Goal: Navigation & Orientation: Find specific page/section

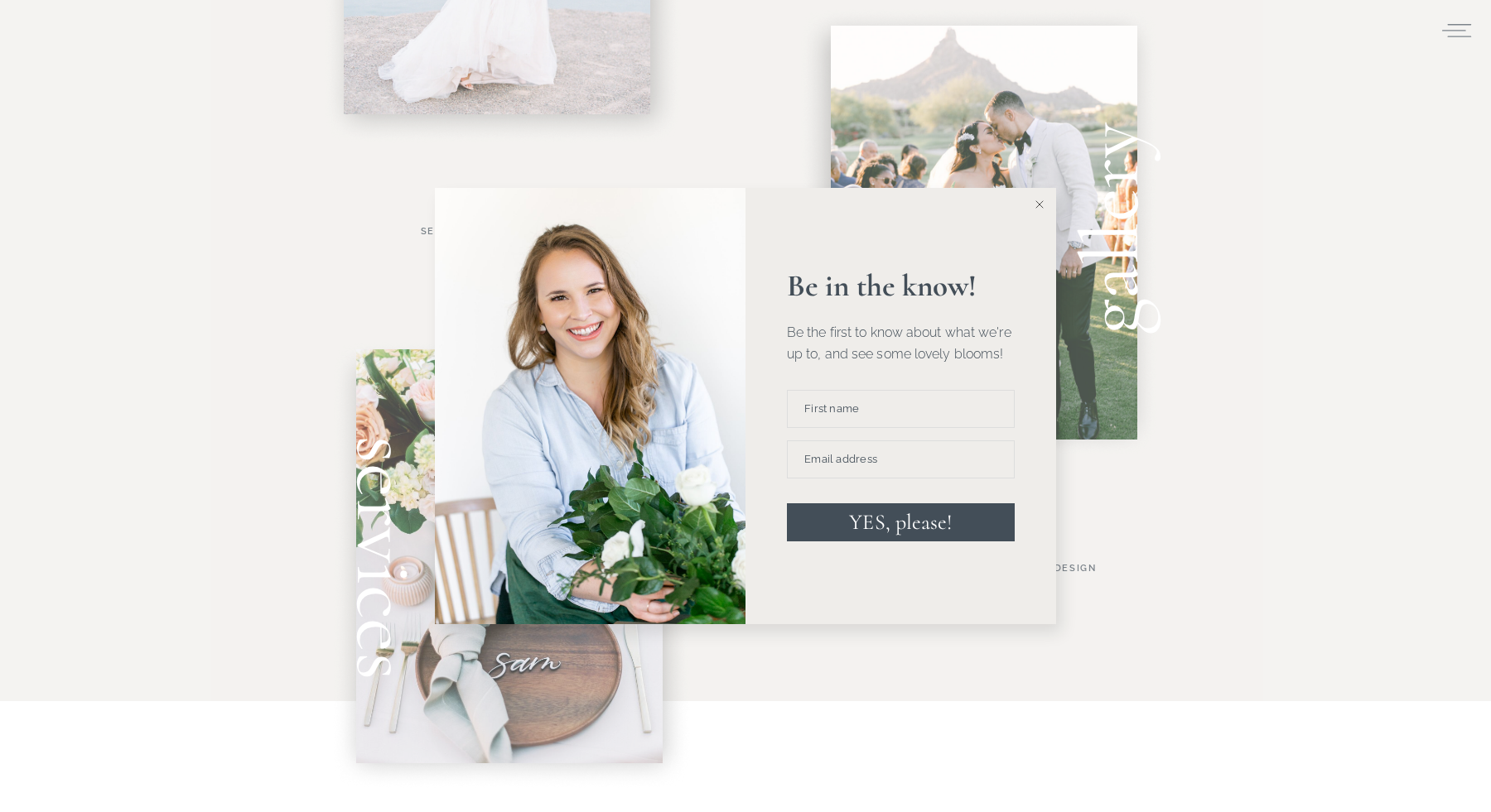
scroll to position [917, 0]
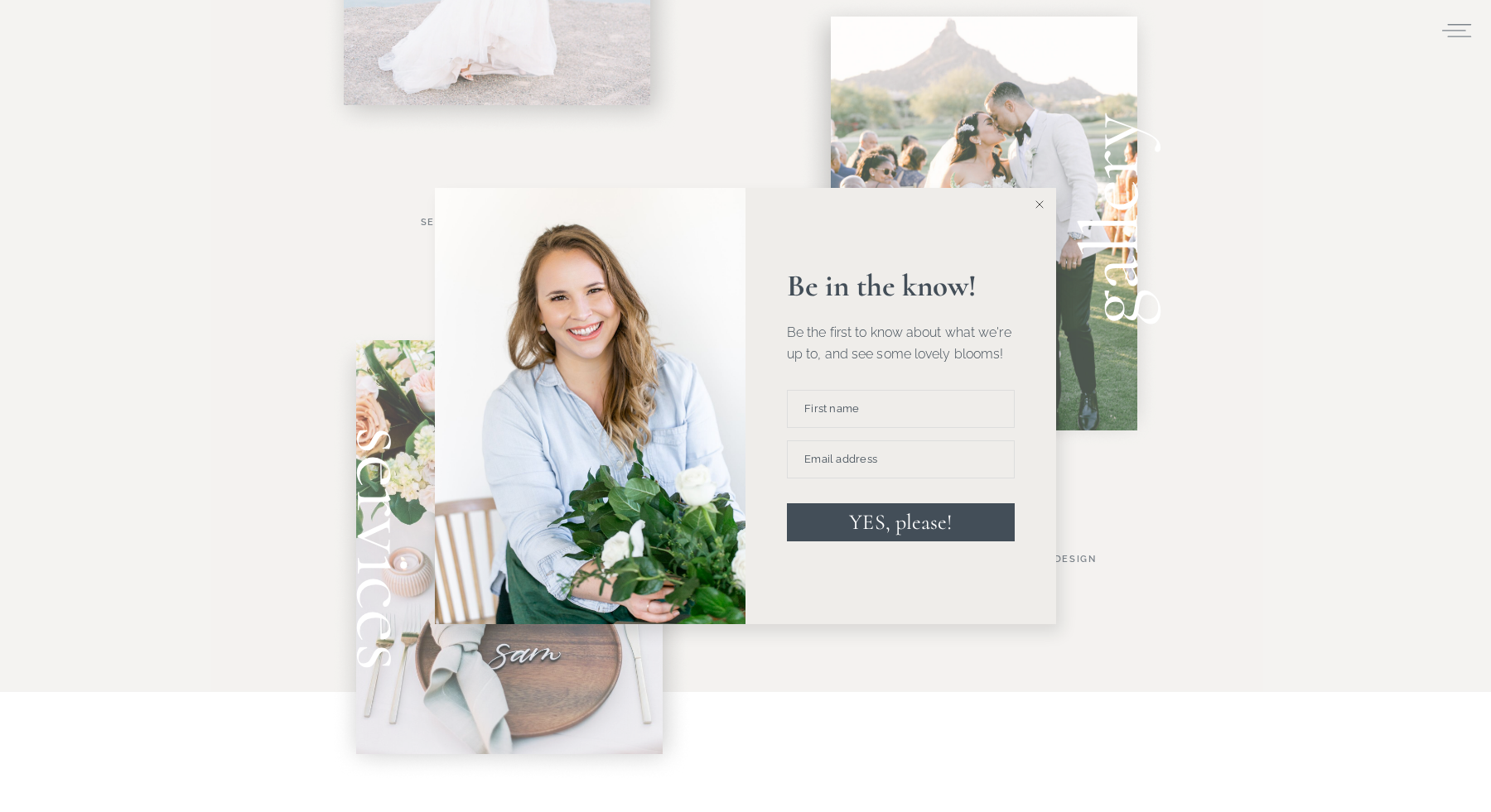
click at [1038, 205] on icon at bounding box center [1039, 204] width 8 height 8
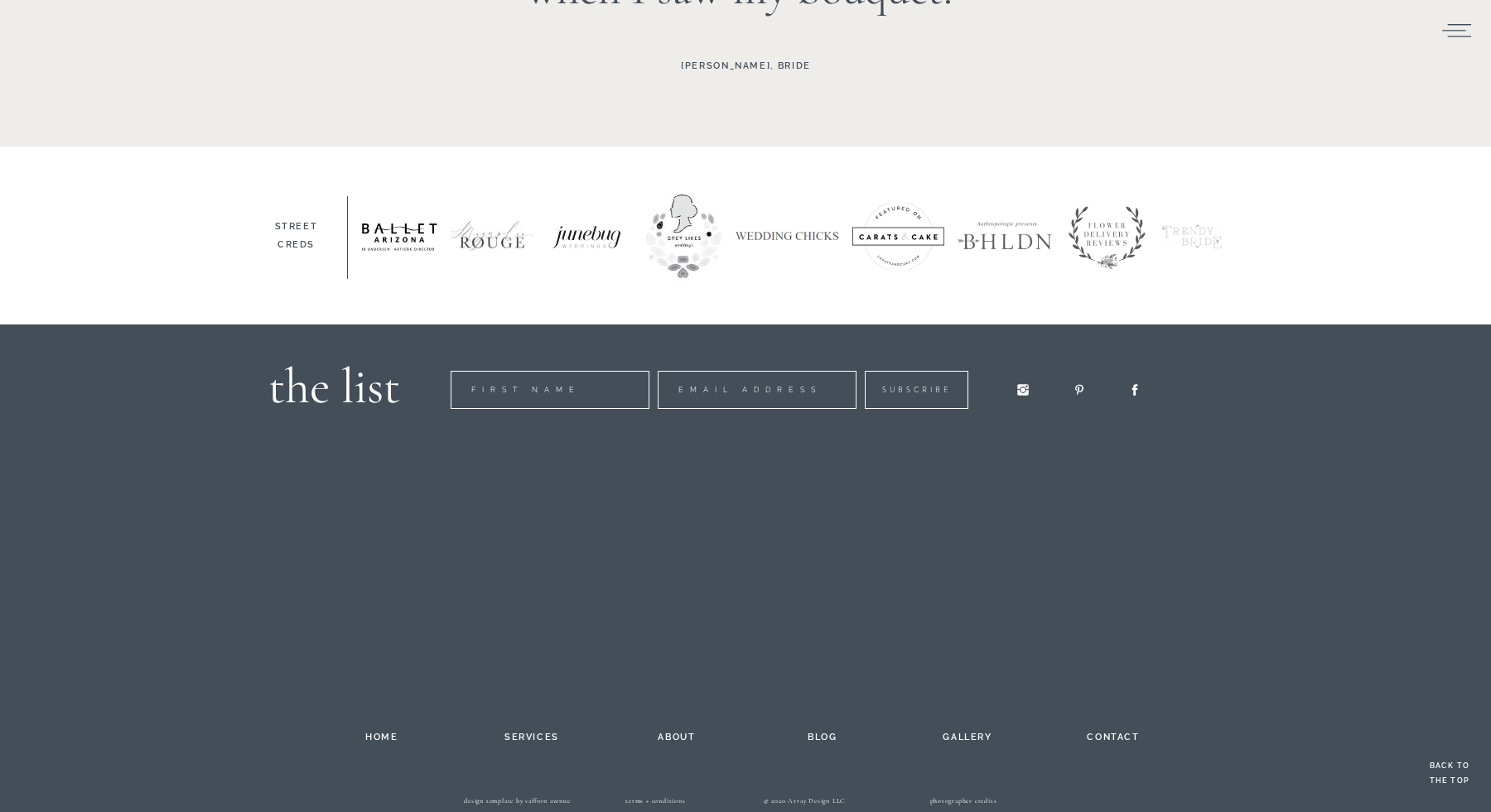
scroll to position [2545, 0]
click at [524, 736] on h2 "services" at bounding box center [531, 736] width 91 height 14
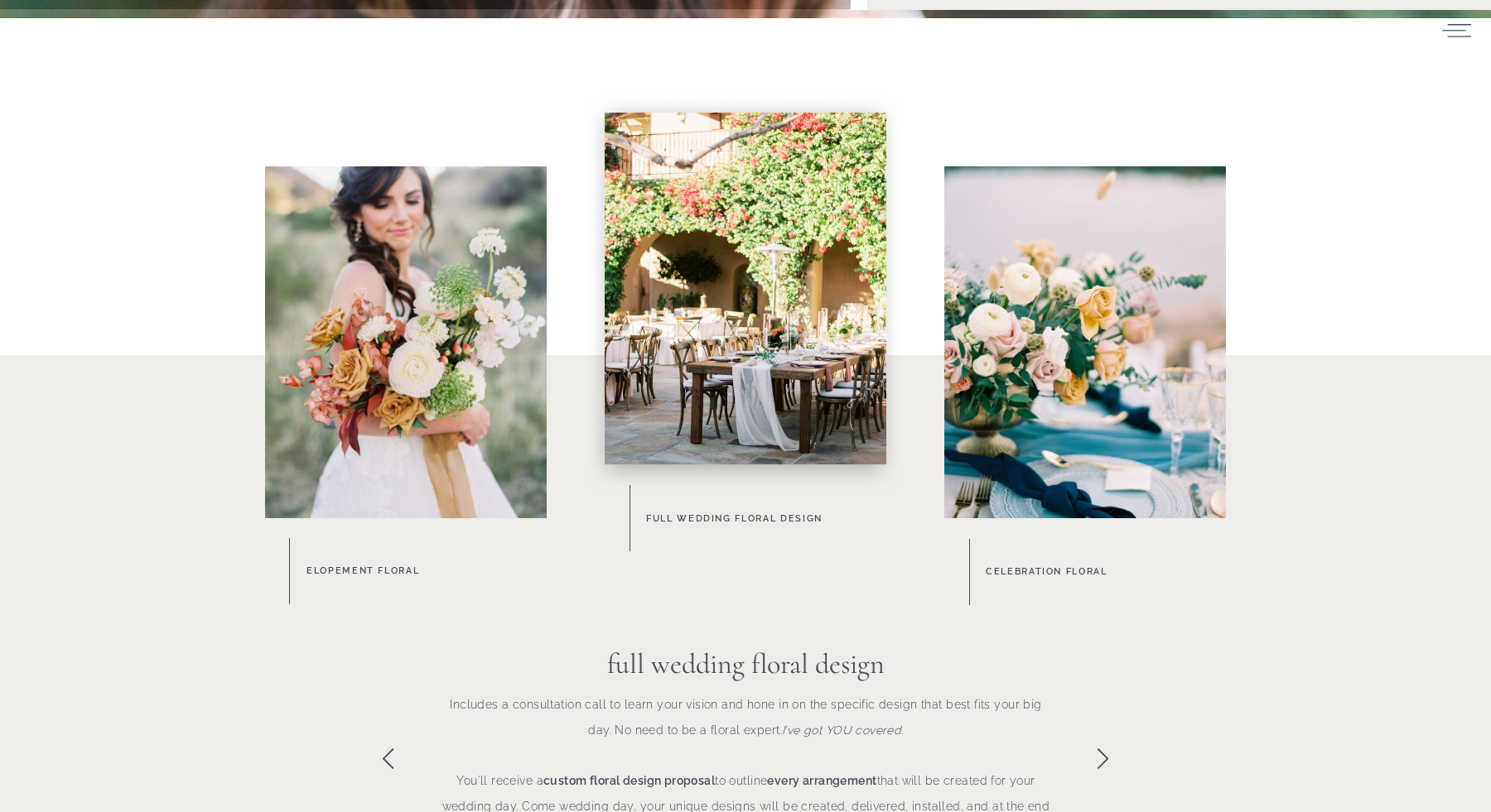
scroll to position [710, 0]
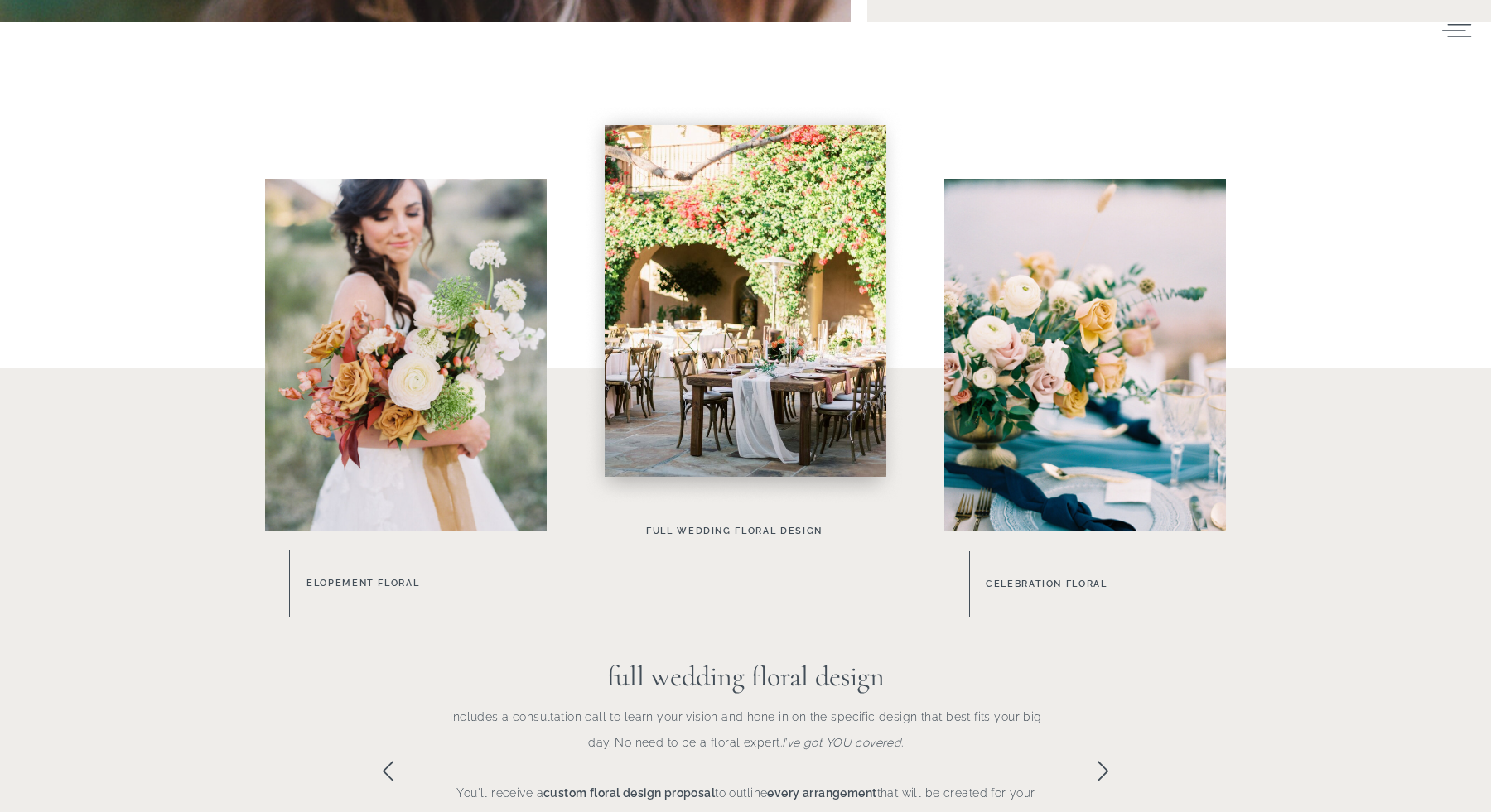
click at [1097, 770] on icon at bounding box center [1103, 771] width 24 height 24
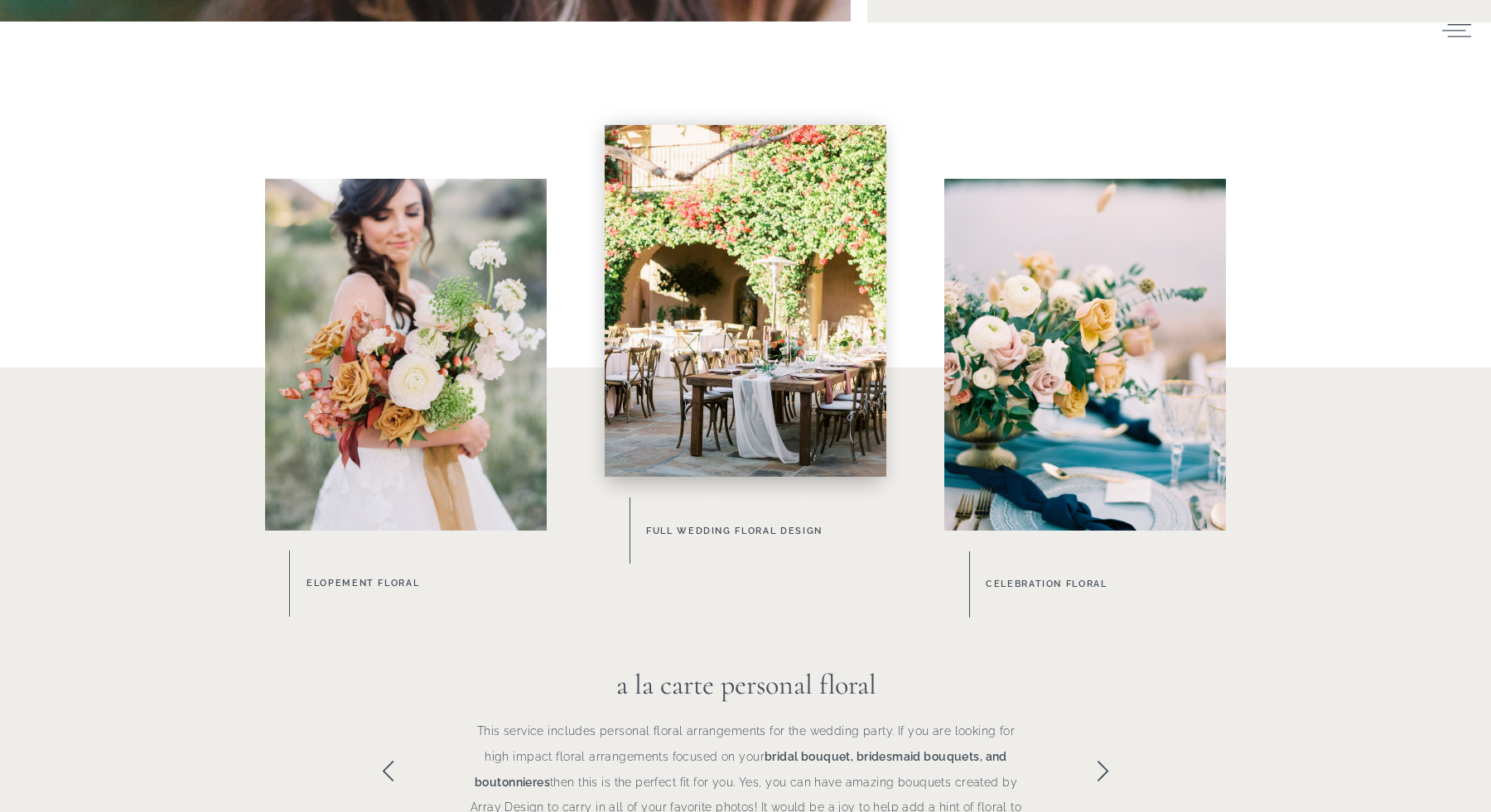
click at [1105, 770] on icon at bounding box center [1103, 770] width 11 height 19
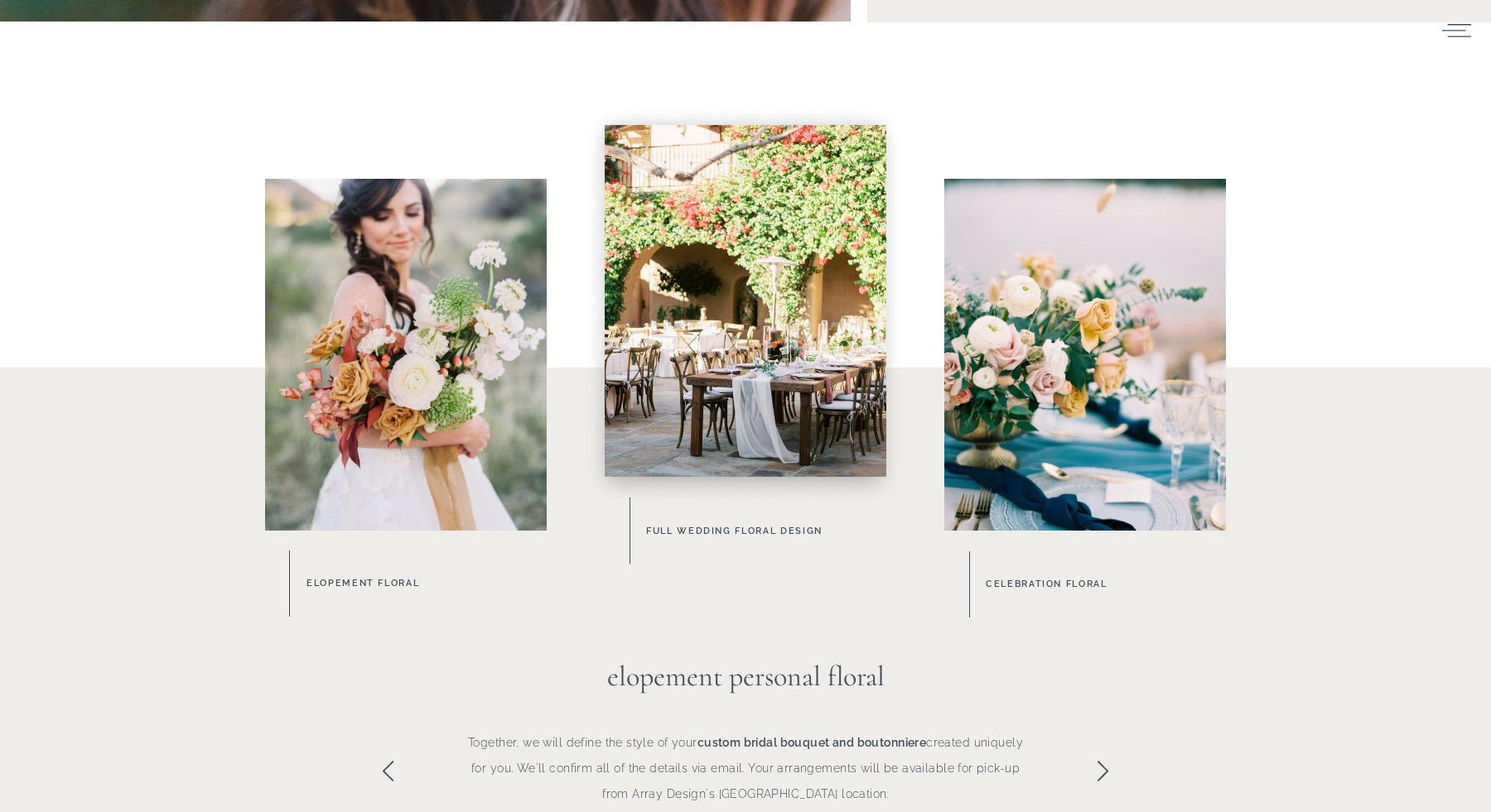
click at [1105, 770] on icon at bounding box center [1103, 770] width 11 height 19
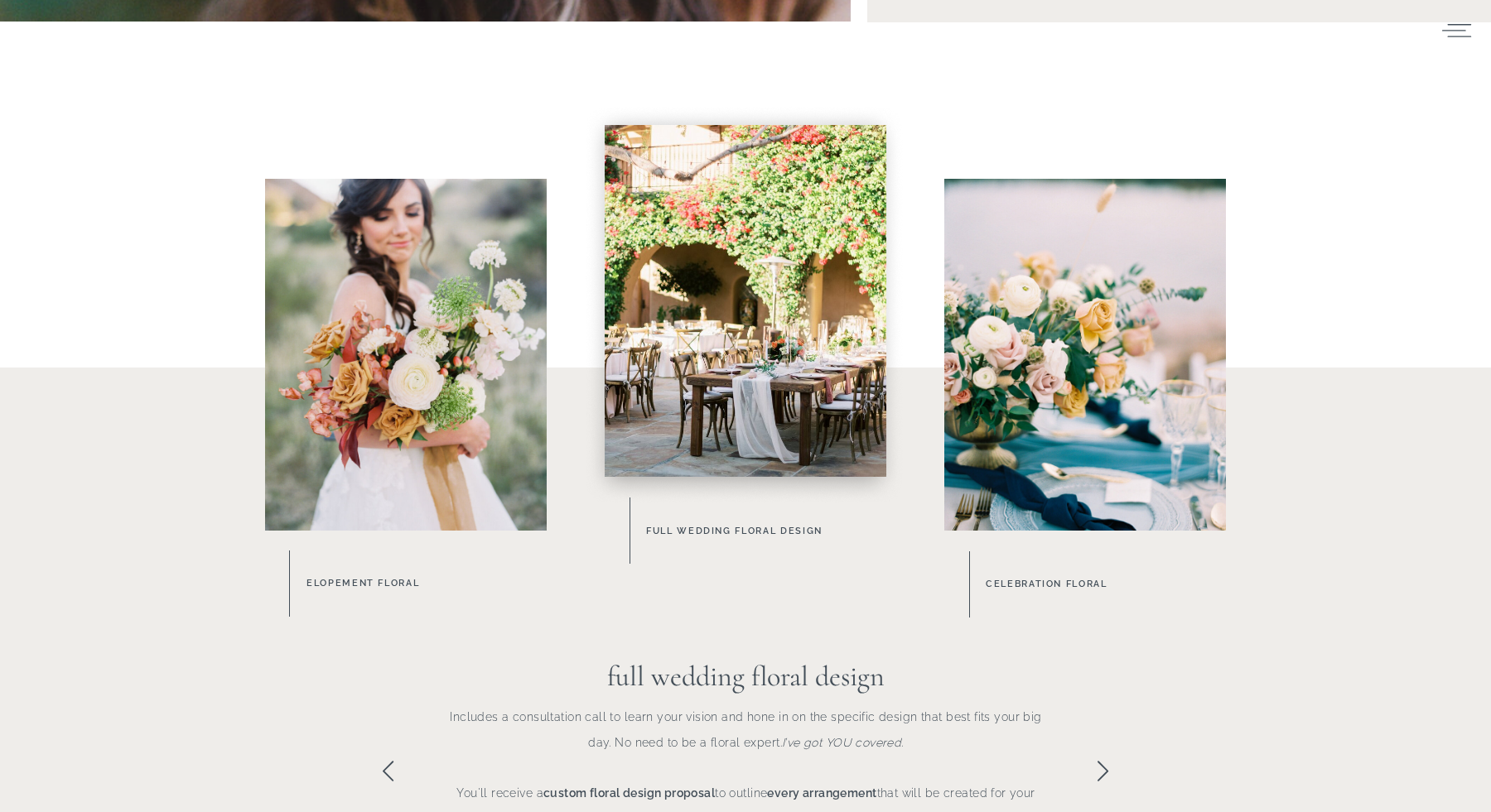
click at [1105, 770] on icon at bounding box center [1103, 770] width 11 height 19
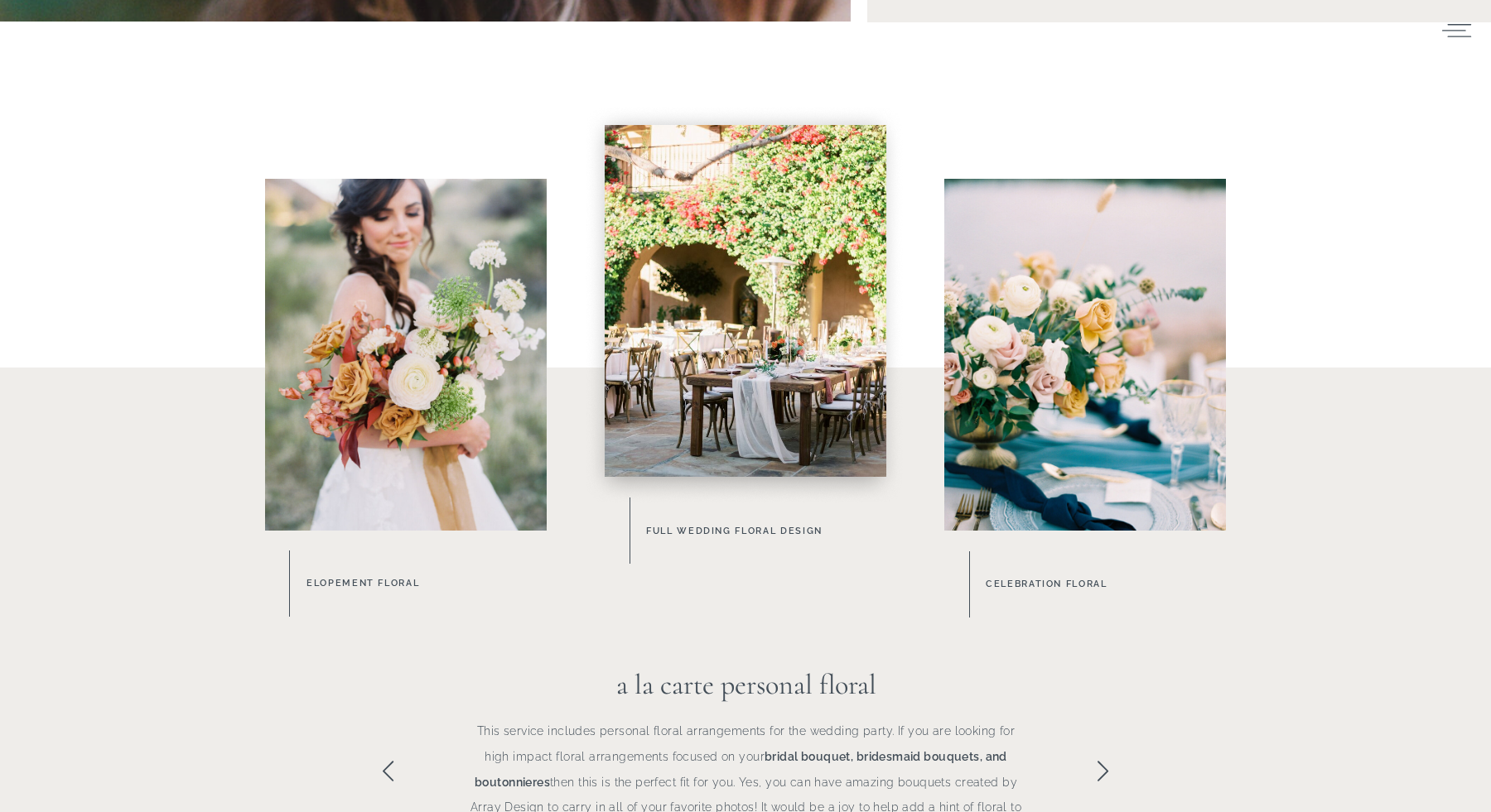
click at [389, 765] on icon at bounding box center [387, 770] width 11 height 19
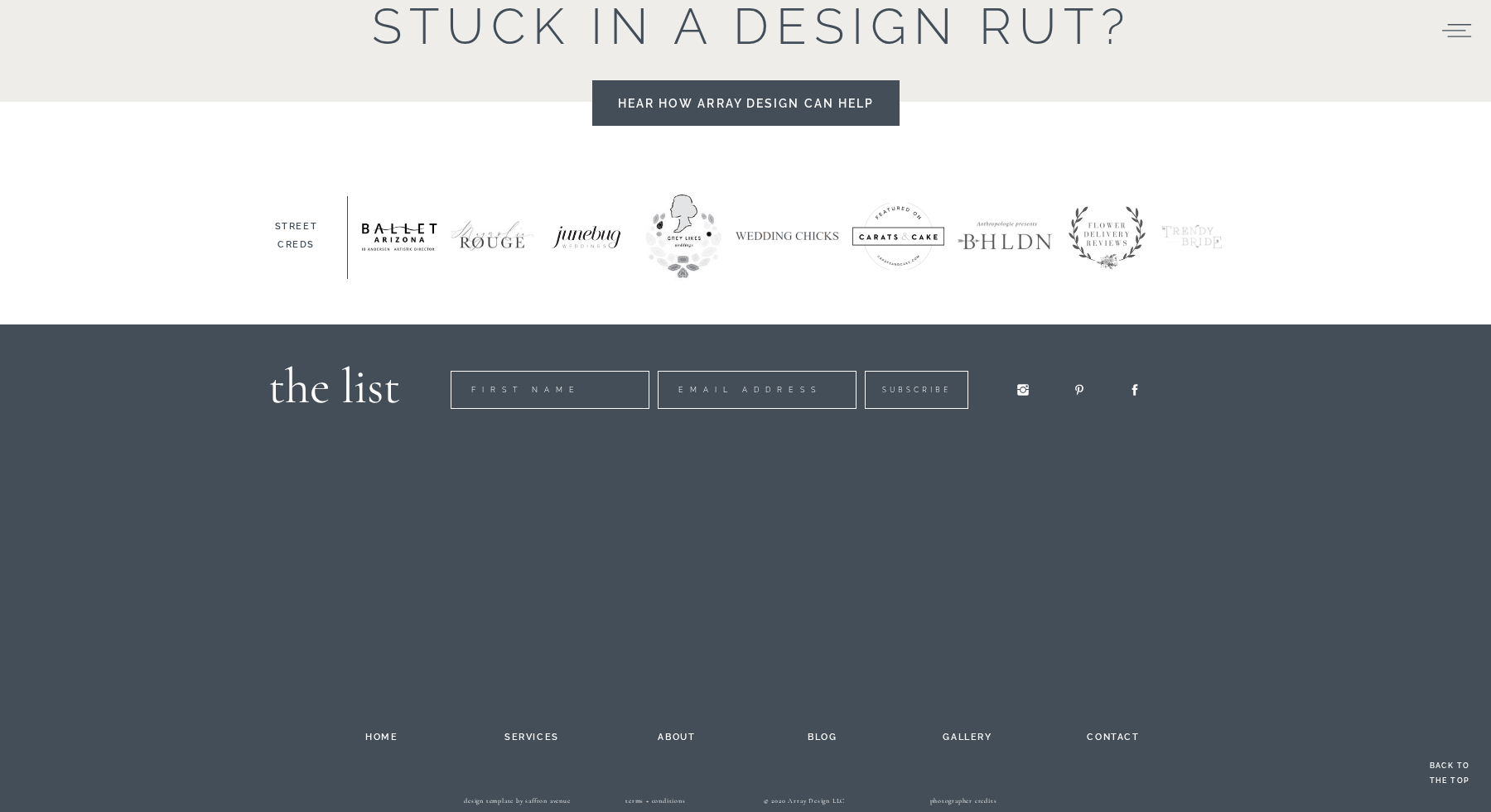
scroll to position [2437, 0]
click at [671, 739] on h2 "about" at bounding box center [676, 736] width 91 height 14
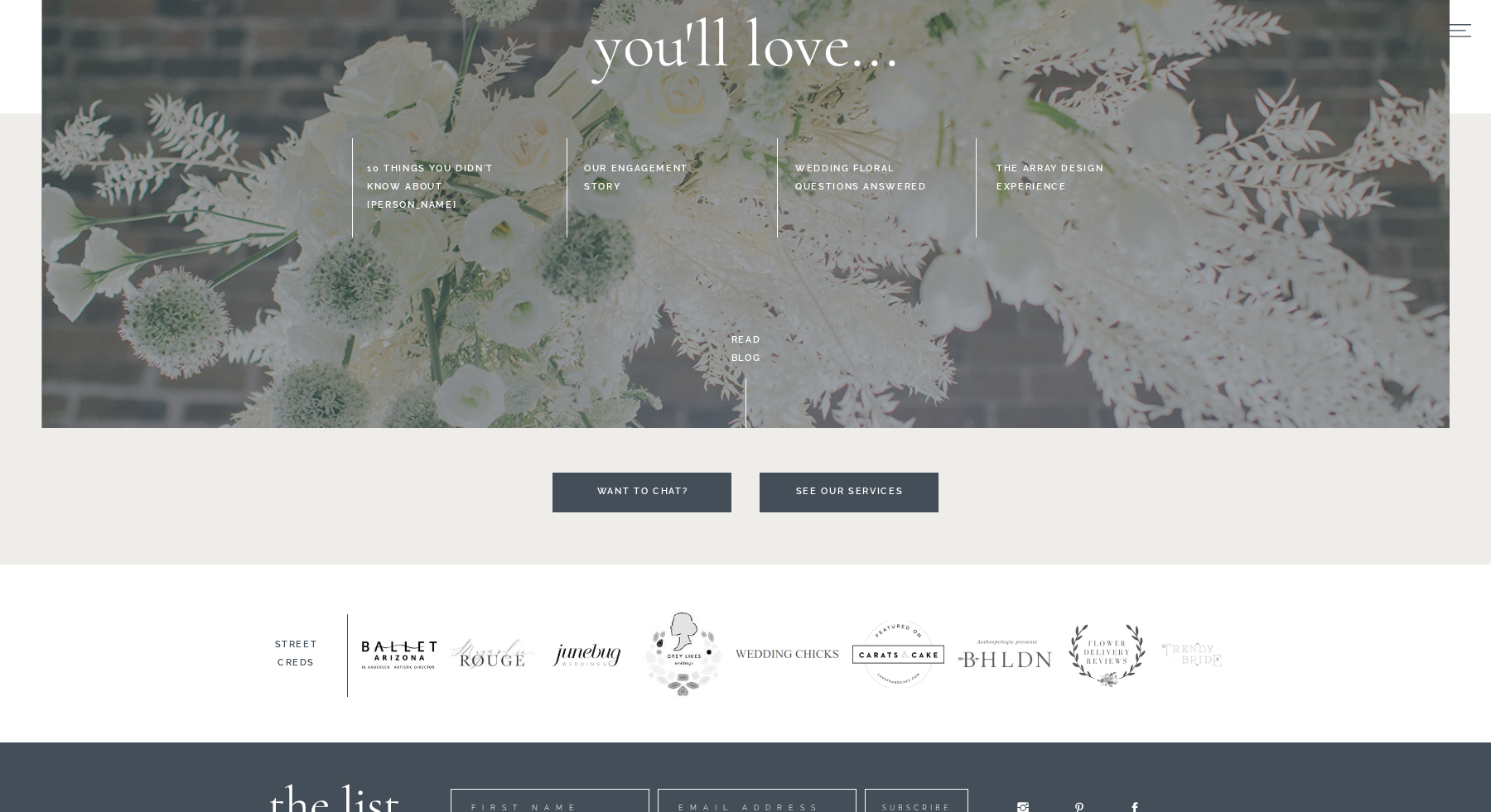
scroll to position [3744, 0]
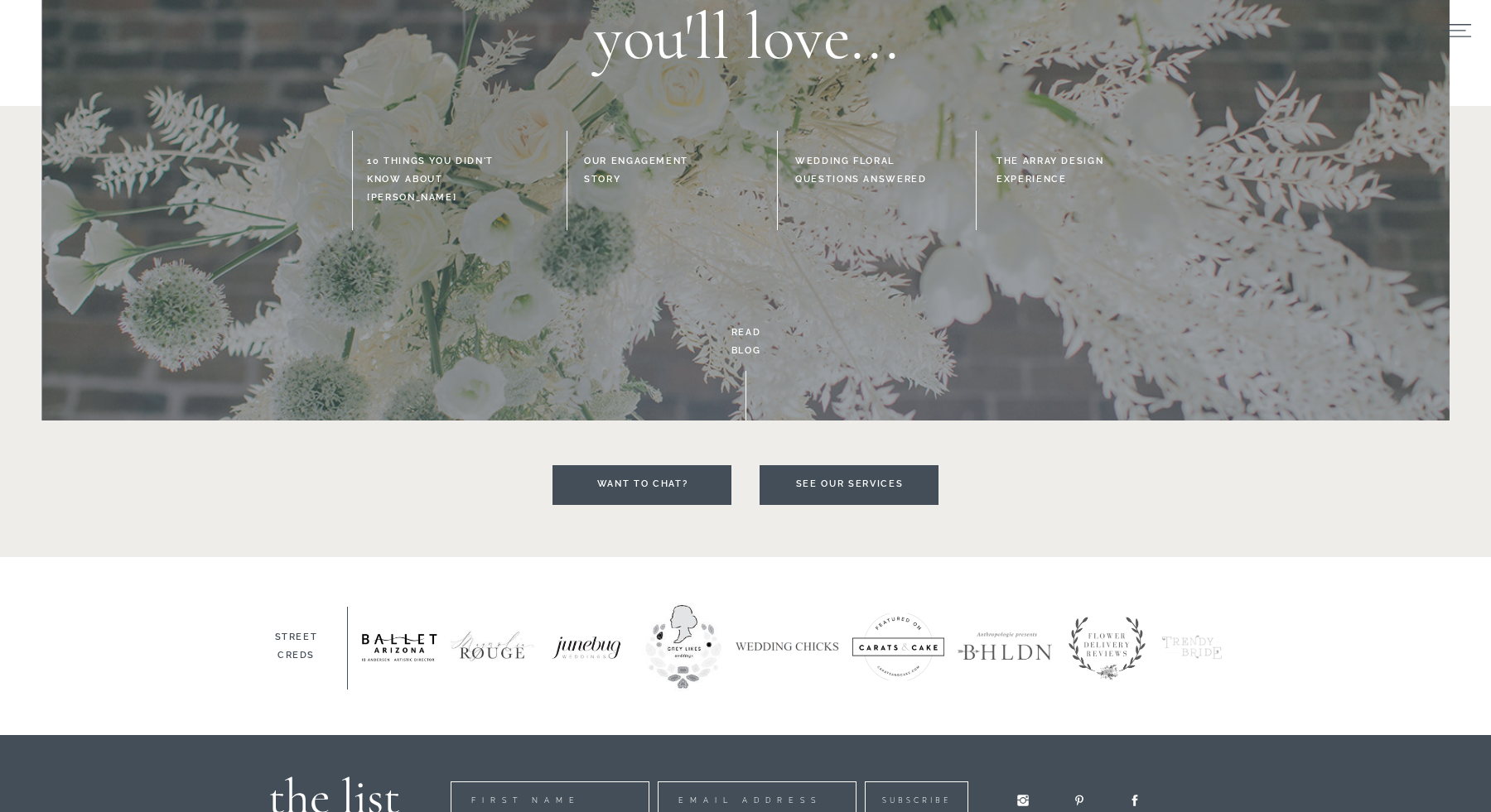
click at [875, 474] on div at bounding box center [848, 485] width 179 height 40
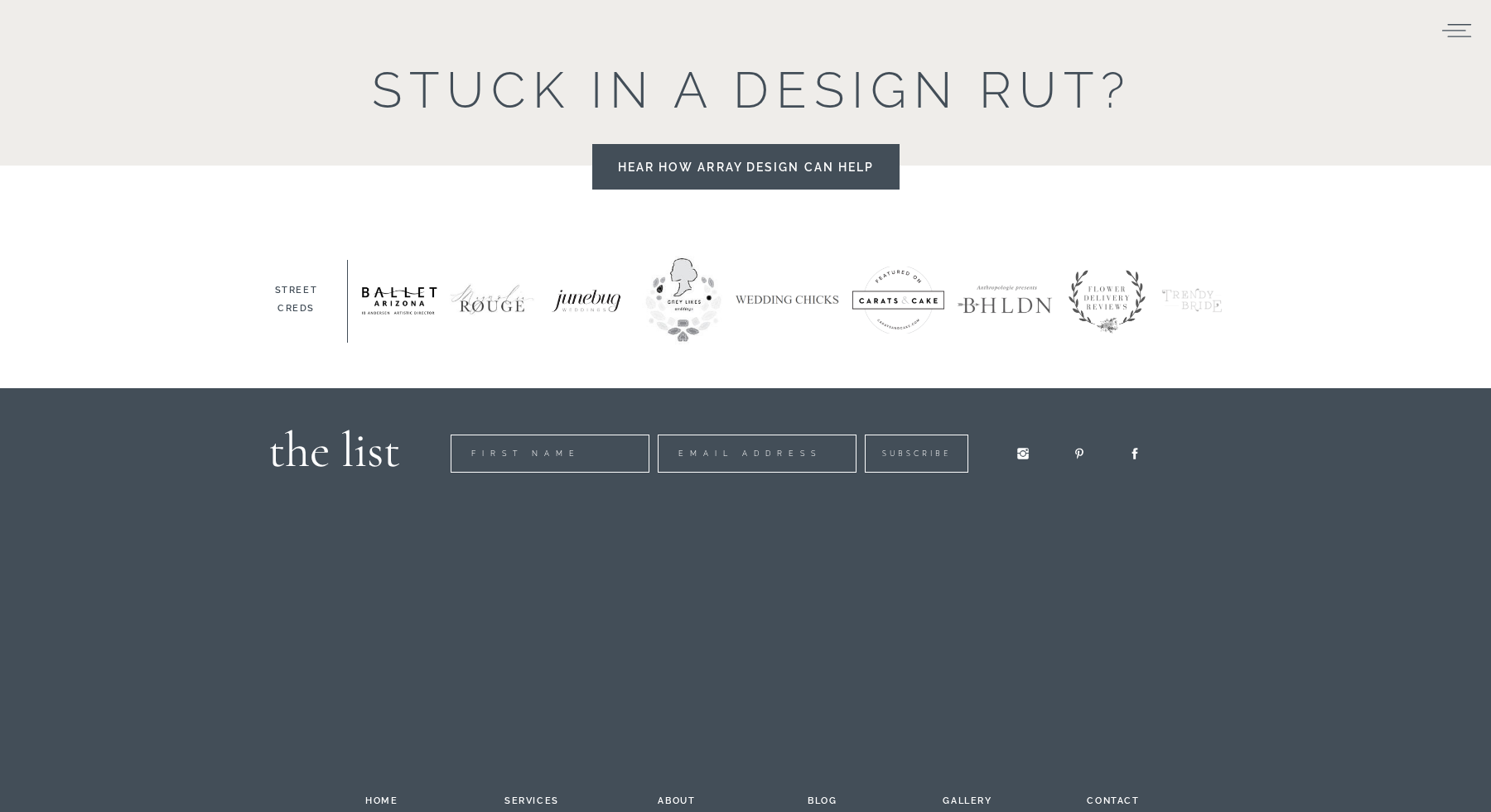
scroll to position [2376, 0]
